Goal: Information Seeking & Learning: Learn about a topic

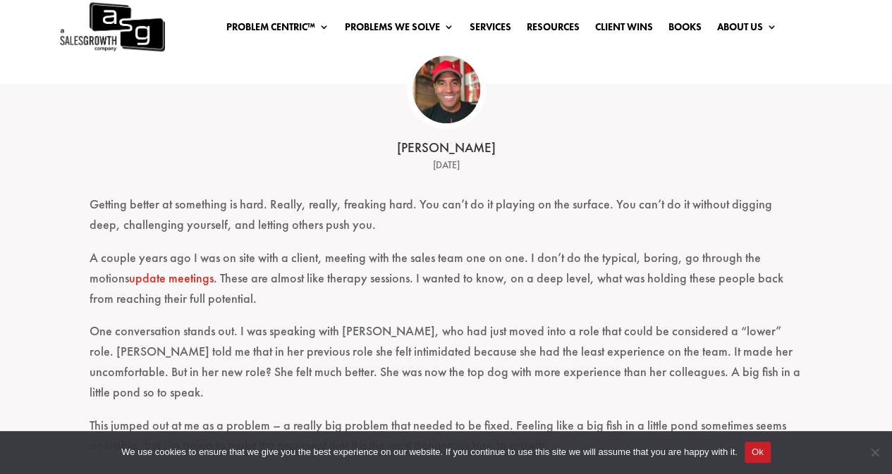
scroll to position [251, 0]
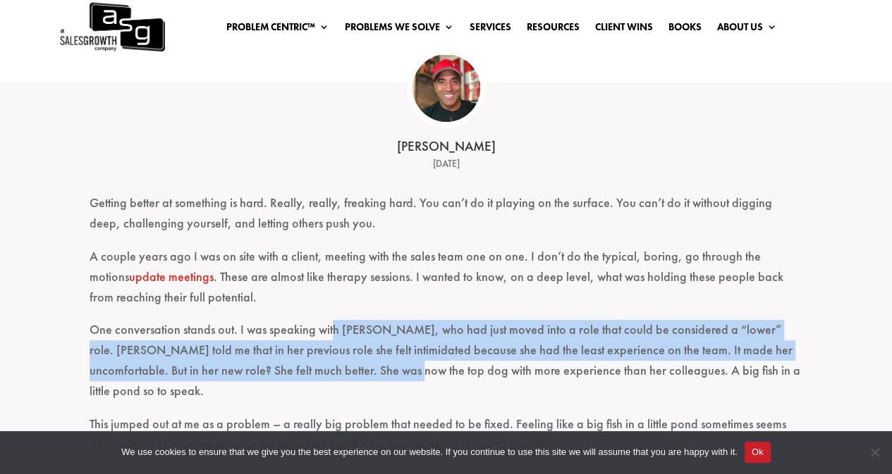
drag, startPoint x: 331, startPoint y: 335, endPoint x: 354, endPoint y: 363, distance: 36.1
click at [354, 363] on p "One conversation stands out. I was speaking with [PERSON_NAME], who had just mo…" at bounding box center [446, 367] width 713 height 94
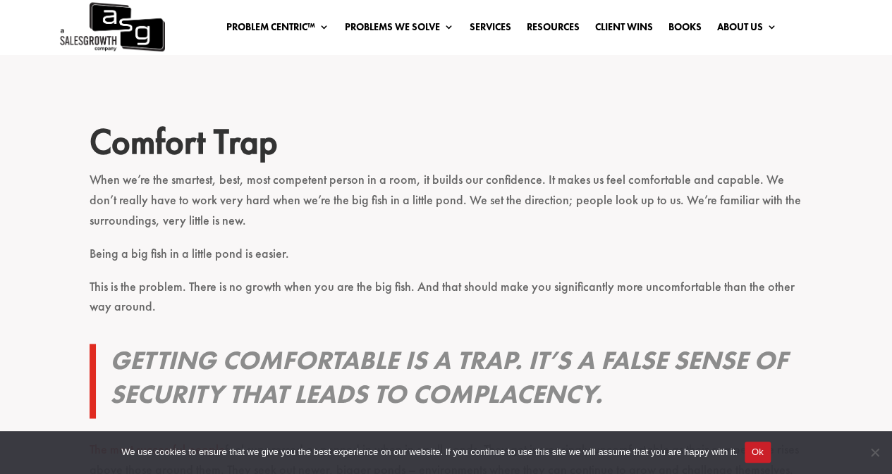
scroll to position [703, 0]
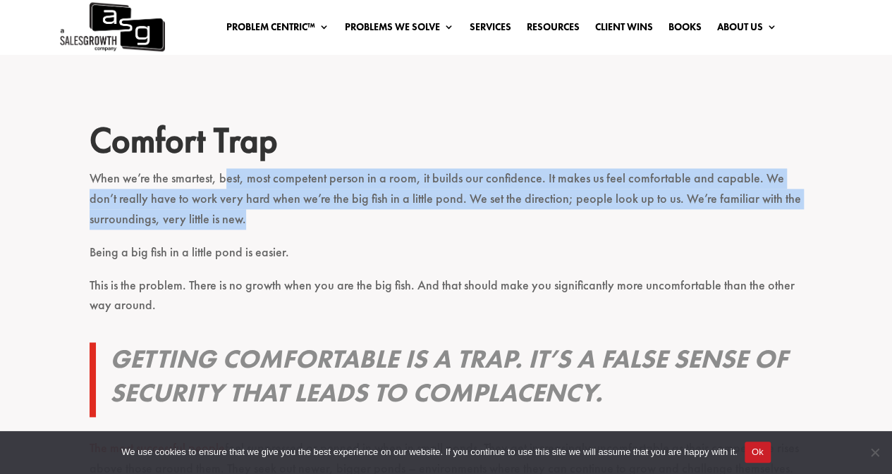
drag, startPoint x: 228, startPoint y: 150, endPoint x: 273, endPoint y: 214, distance: 78.4
click at [273, 214] on p "When we’re the smartest, best, most competent person in a room, it builds our c…" at bounding box center [446, 204] width 713 height 73
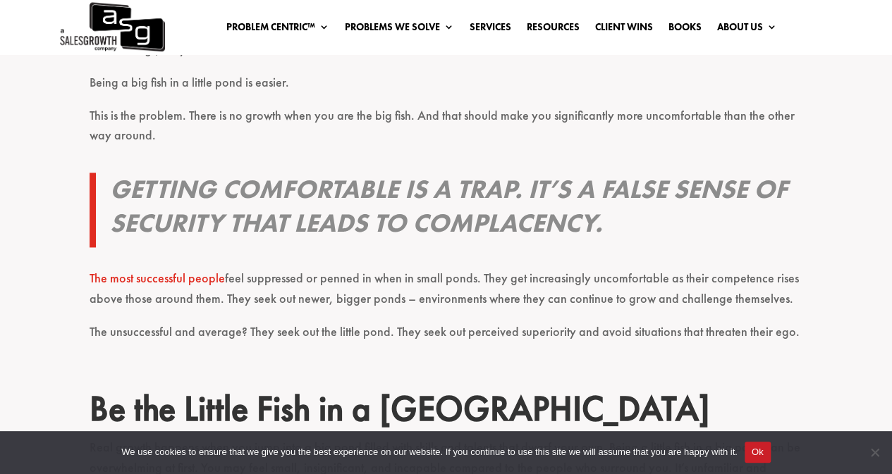
scroll to position [879, 0]
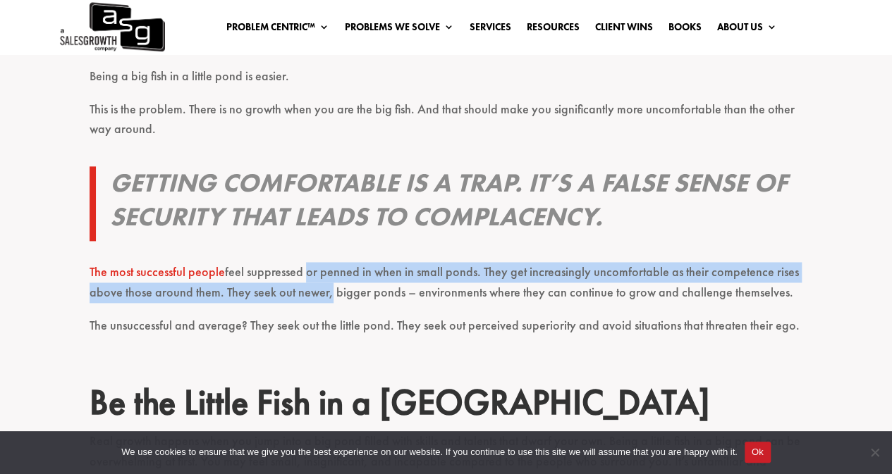
drag, startPoint x: 304, startPoint y: 253, endPoint x: 324, endPoint y: 285, distance: 38.0
click at [324, 285] on p "The most successful people feel suppressed or penned in when in small ponds. Th…" at bounding box center [446, 289] width 713 height 54
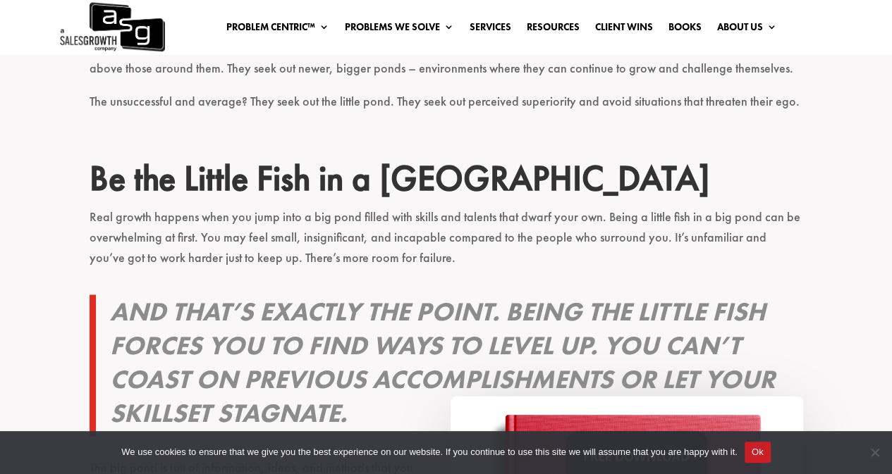
scroll to position [1109, 0]
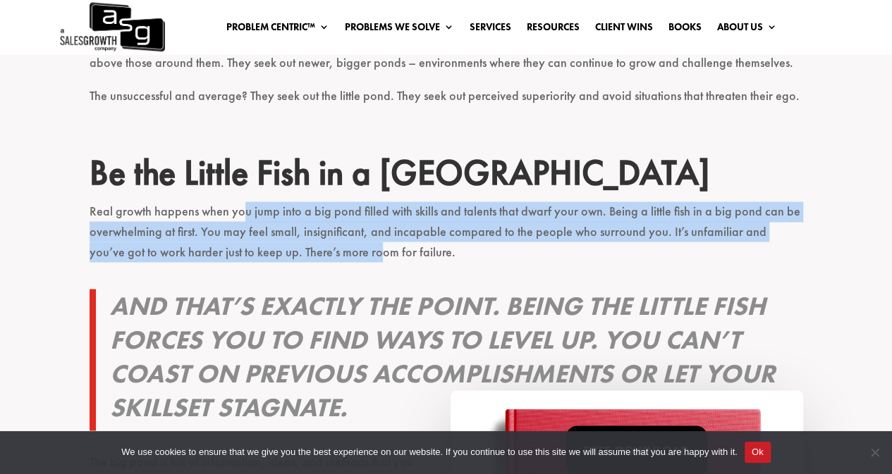
drag, startPoint x: 241, startPoint y: 199, endPoint x: 339, endPoint y: 249, distance: 109.7
click at [339, 249] on p "Real growth happens when you jump into a big pond filled with skills and talent…" at bounding box center [446, 238] width 713 height 73
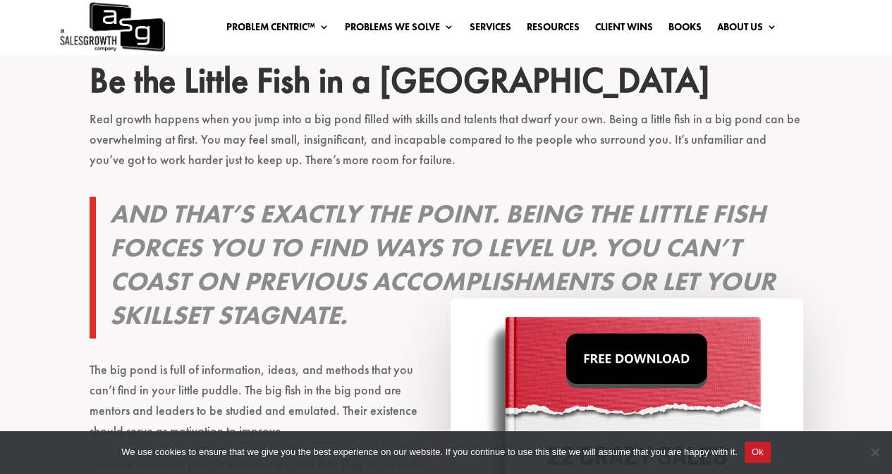
scroll to position [1202, 0]
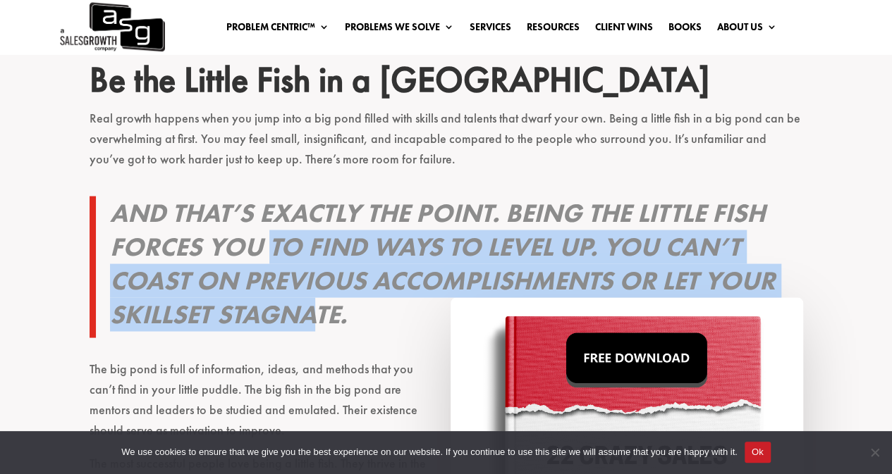
drag, startPoint x: 266, startPoint y: 218, endPoint x: 323, endPoint y: 290, distance: 91.4
click at [323, 290] on h3 "And that’s exactly the point. Being the little fish forces you to find ways to …" at bounding box center [456, 267] width 693 height 142
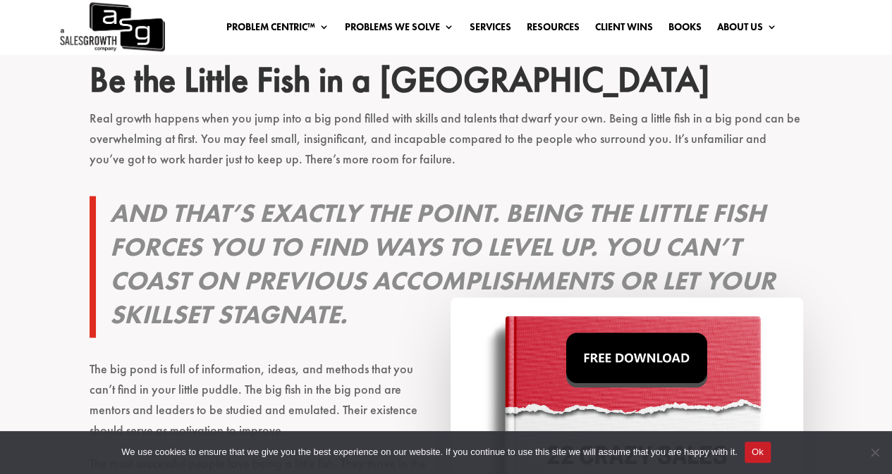
scroll to position [1207, 0]
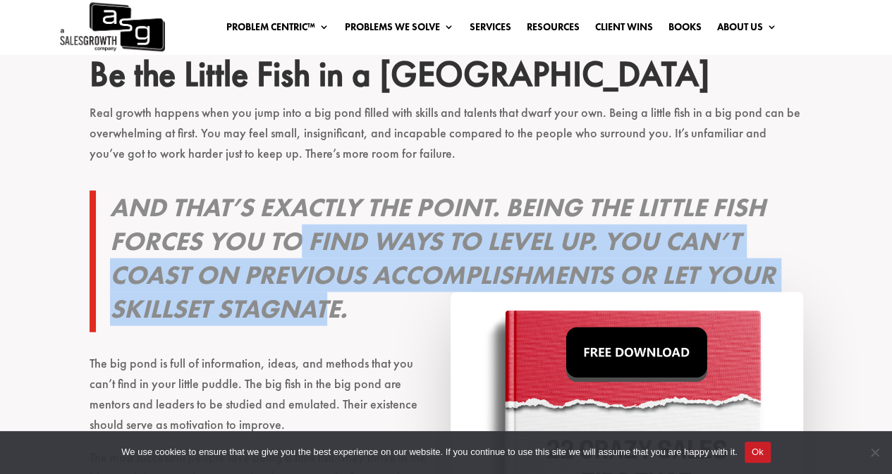
drag, startPoint x: 329, startPoint y: 288, endPoint x: 297, endPoint y: 231, distance: 64.7
click at [297, 231] on h3 "And that’s exactly the point. Being the little fish forces you to find ways to …" at bounding box center [456, 261] width 693 height 142
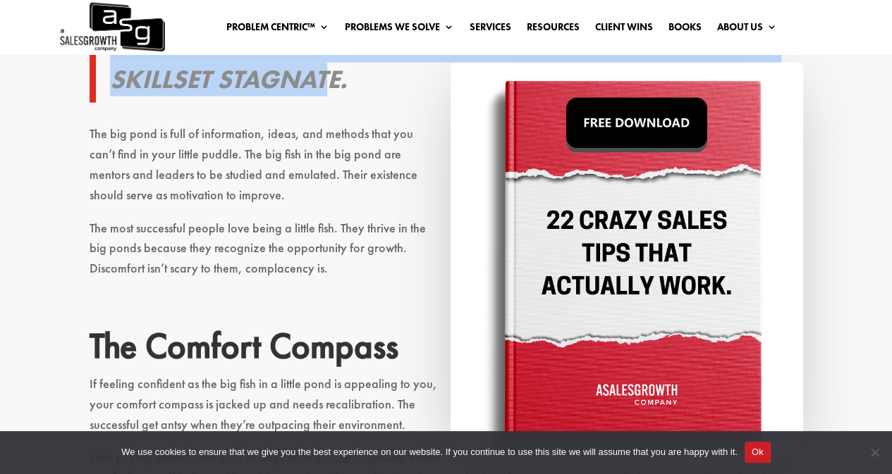
scroll to position [1438, 0]
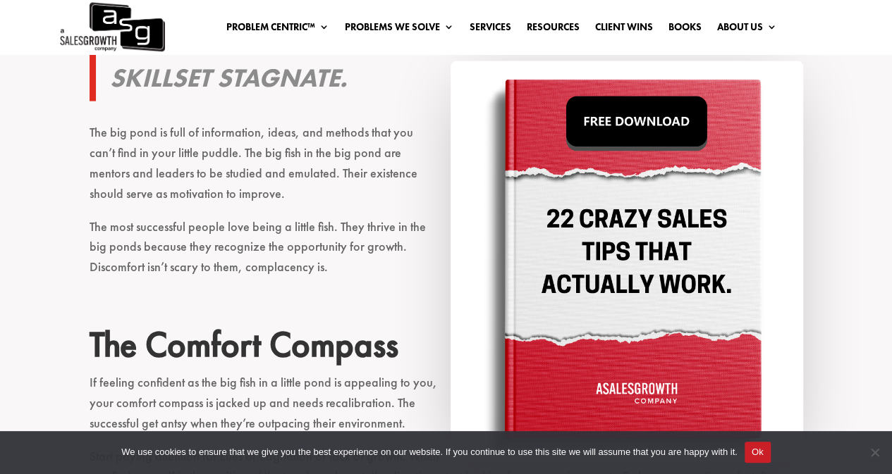
click at [140, 130] on p "The big pond is full of information, ideas, and methods that you can’t find in …" at bounding box center [446, 170] width 713 height 94
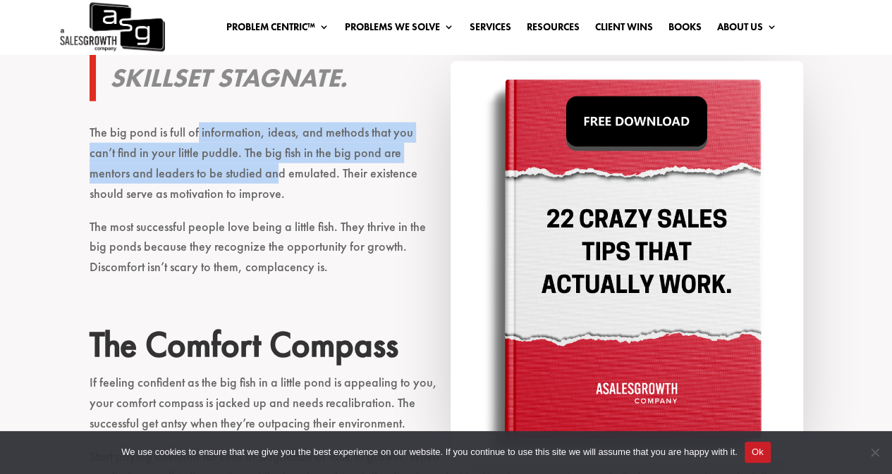
drag, startPoint x: 195, startPoint y: 113, endPoint x: 207, endPoint y: 164, distance: 52.3
click at [207, 164] on p "The big pond is full of information, ideas, and methods that you can’t find in …" at bounding box center [446, 170] width 713 height 94
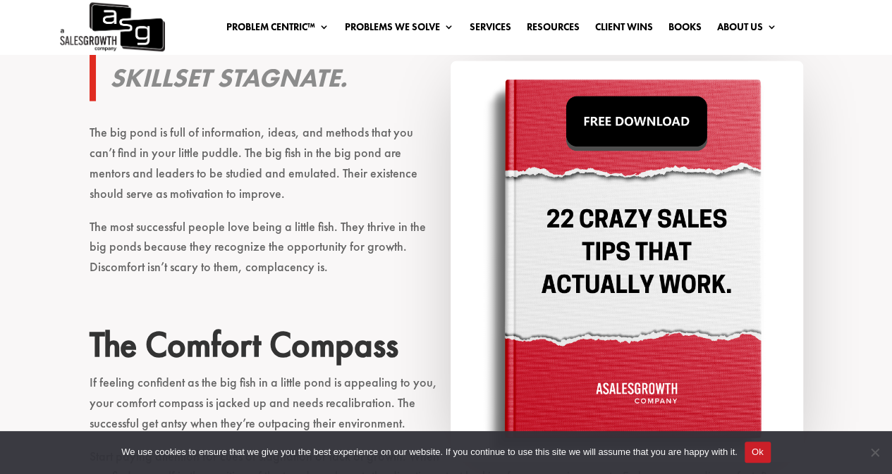
click at [226, 226] on p "The most successful people love being a little fish. They thrive in the big pon…" at bounding box center [446, 253] width 713 height 73
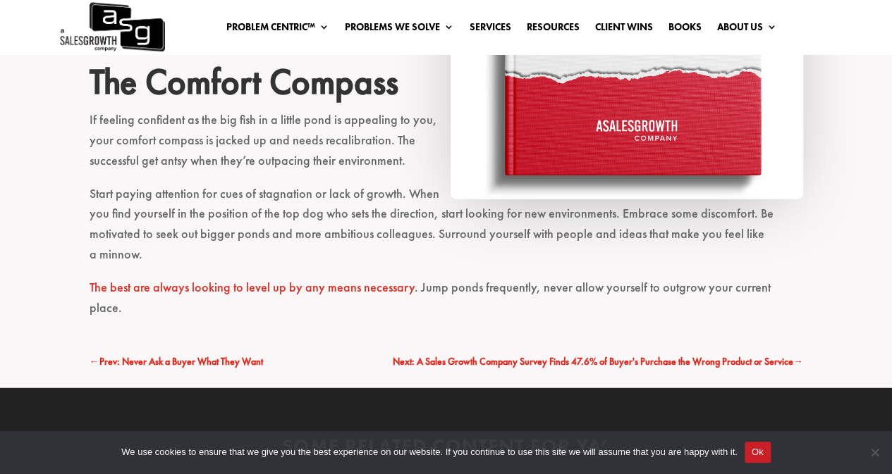
scroll to position [1708, 0]
